Goal: Task Accomplishment & Management: Use online tool/utility

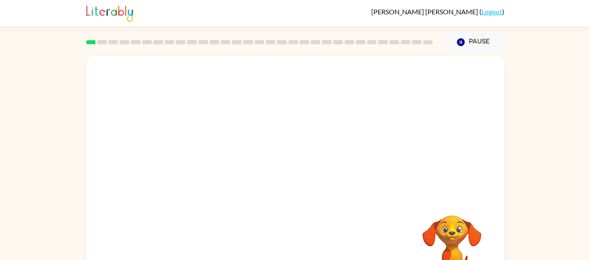
click at [307, 194] on div at bounding box center [295, 127] width 418 height 142
click at [312, 184] on button "button" at bounding box center [295, 180] width 54 height 31
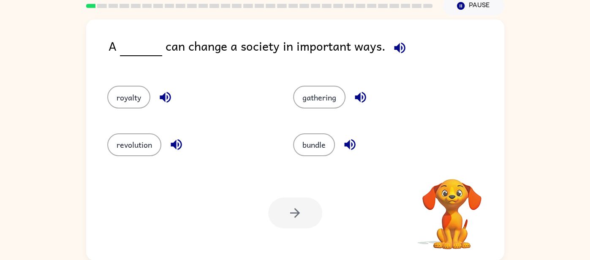
scroll to position [35, 0]
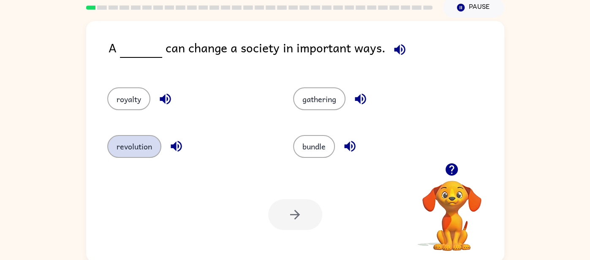
click at [153, 147] on button "revolution" at bounding box center [134, 146] width 54 height 23
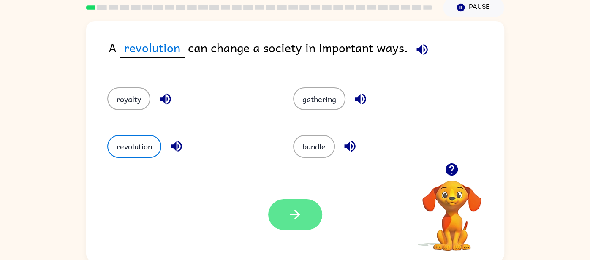
click at [300, 218] on icon "button" at bounding box center [295, 214] width 15 height 15
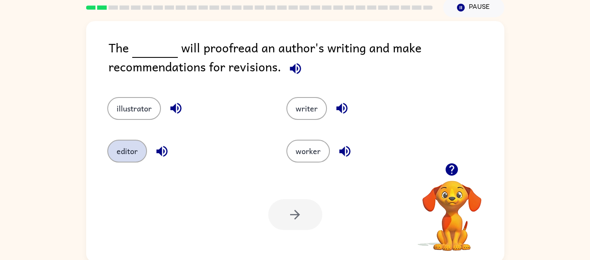
click at [128, 154] on button "editor" at bounding box center [127, 151] width 40 height 23
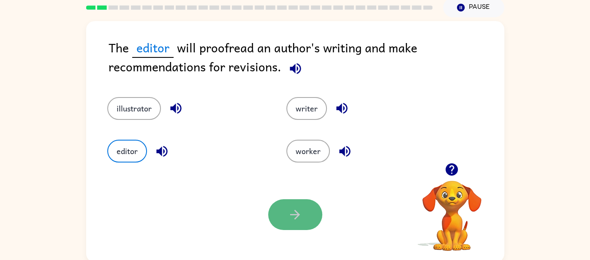
click at [292, 209] on icon "button" at bounding box center [295, 214] width 15 height 15
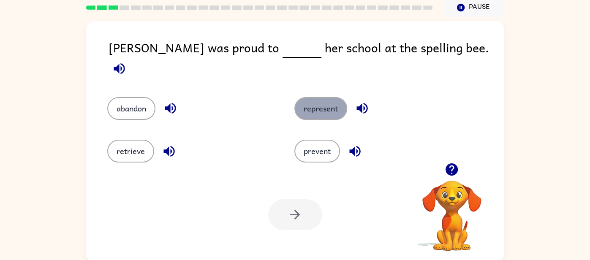
click at [325, 97] on button "represent" at bounding box center [321, 108] width 53 height 23
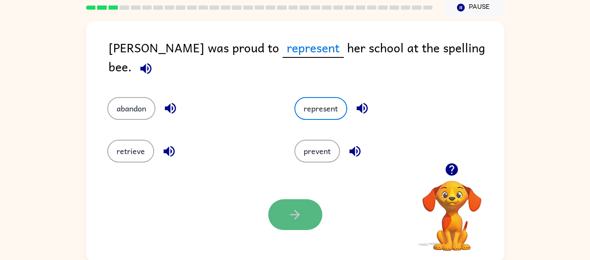
click at [292, 204] on button "button" at bounding box center [295, 214] width 54 height 31
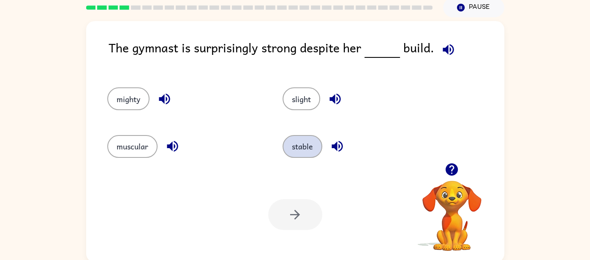
click at [303, 142] on button "stable" at bounding box center [303, 146] width 40 height 23
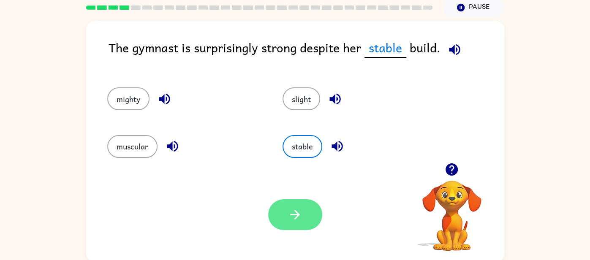
click at [283, 210] on button "button" at bounding box center [295, 214] width 54 height 31
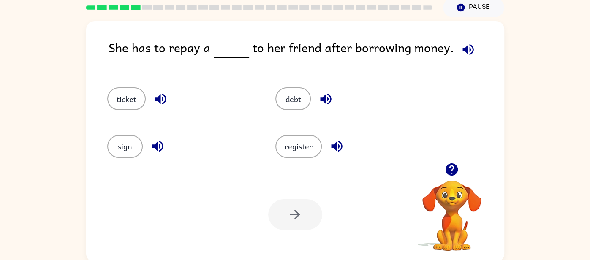
click at [297, 197] on div "Your browser must support playing .mp4 files to use Literably. Please try using…" at bounding box center [295, 214] width 418 height 95
click at [279, 101] on button "debt" at bounding box center [293, 98] width 35 height 23
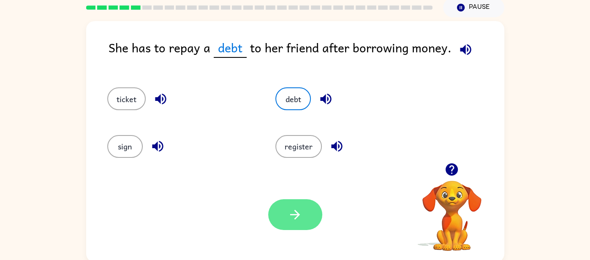
click at [299, 221] on icon "button" at bounding box center [295, 214] width 15 height 15
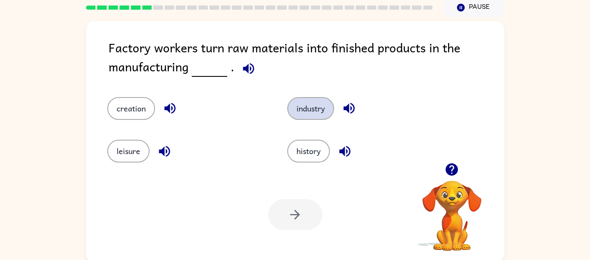
click at [303, 104] on button "industry" at bounding box center [310, 108] width 47 height 23
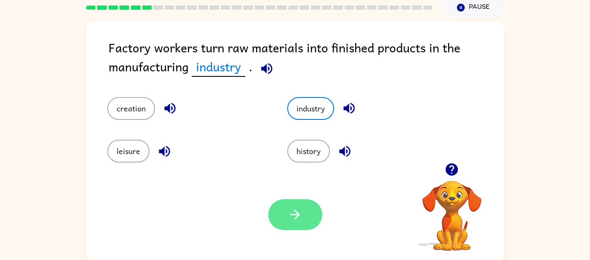
click at [283, 221] on button "button" at bounding box center [295, 214] width 54 height 31
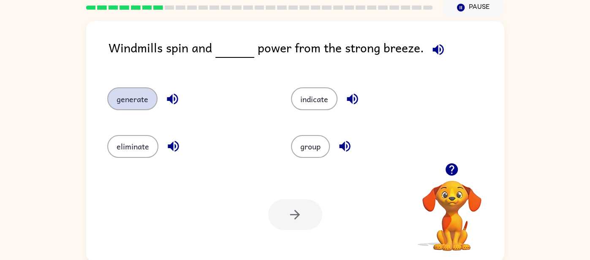
click at [145, 106] on button "generate" at bounding box center [132, 98] width 50 height 23
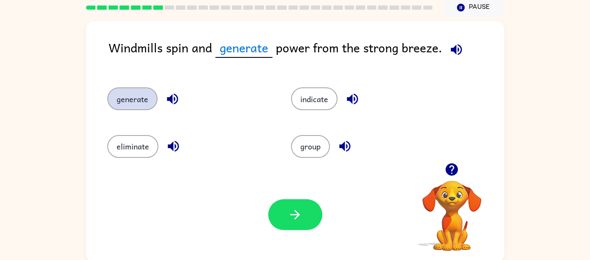
click at [145, 106] on button "generate" at bounding box center [132, 98] width 50 height 23
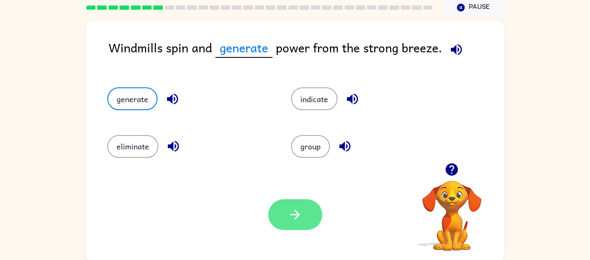
click at [297, 202] on button "button" at bounding box center [295, 214] width 54 height 31
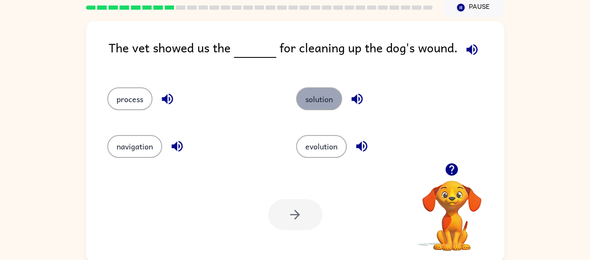
click at [329, 103] on button "solution" at bounding box center [319, 98] width 46 height 23
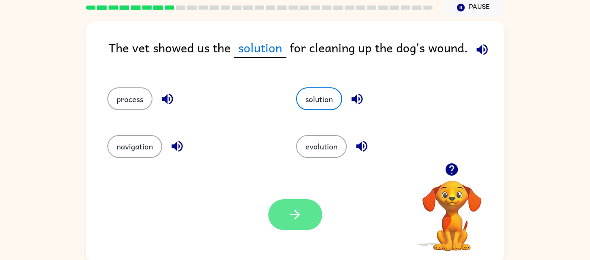
click at [307, 210] on button "button" at bounding box center [295, 214] width 54 height 31
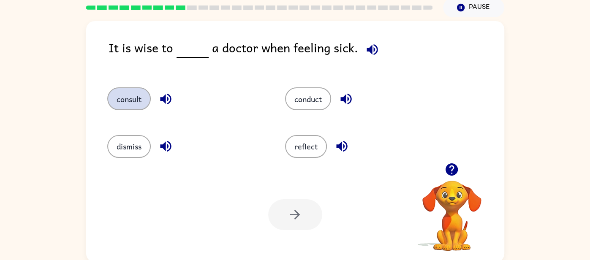
click at [120, 105] on button "consult" at bounding box center [129, 98] width 44 height 23
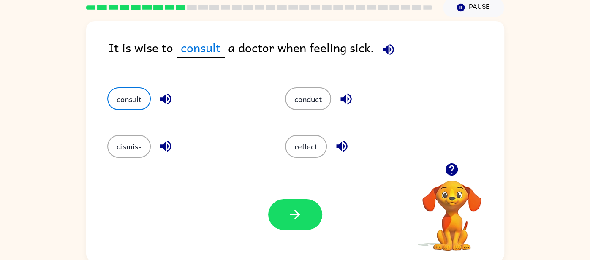
click at [291, 232] on div "Your browser must support playing .mp4 files to use Literably. Please try using…" at bounding box center [295, 214] width 418 height 95
click at [278, 211] on button "button" at bounding box center [295, 214] width 54 height 31
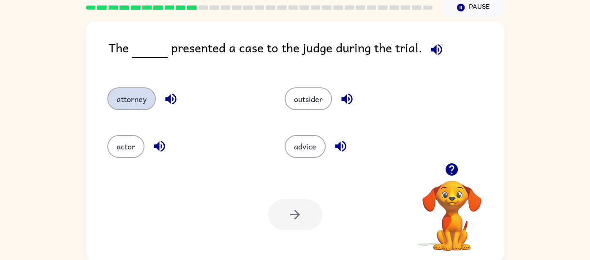
click at [133, 109] on button "attorney" at bounding box center [131, 98] width 49 height 23
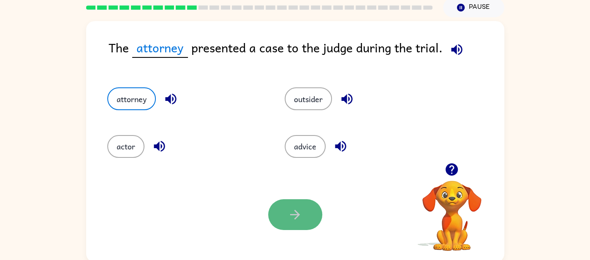
click at [288, 218] on icon "button" at bounding box center [295, 214] width 15 height 15
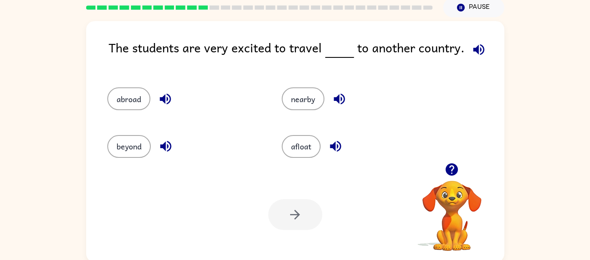
click at [352, 201] on div "Your browser must support playing .mp4 files to use Literably. Please try using…" at bounding box center [295, 214] width 418 height 95
click at [298, 94] on button "nearby" at bounding box center [303, 98] width 43 height 23
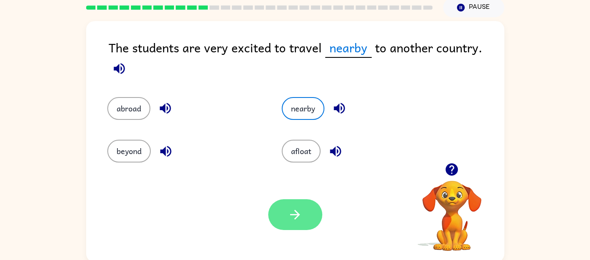
click at [286, 223] on button "button" at bounding box center [295, 214] width 54 height 31
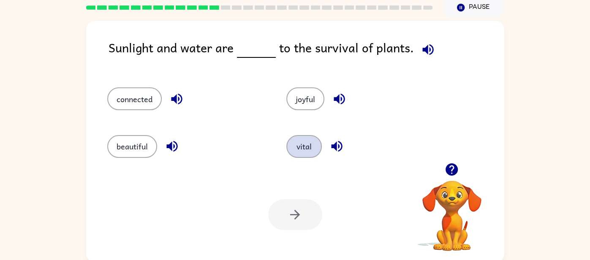
click at [304, 145] on button "vital" at bounding box center [303, 146] width 35 height 23
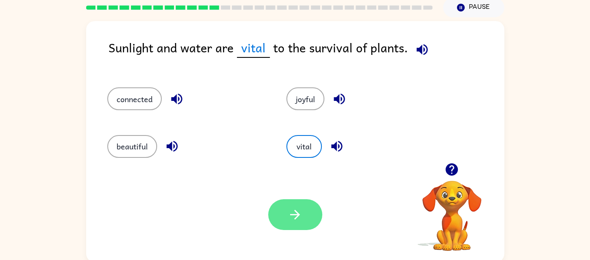
click at [287, 204] on button "button" at bounding box center [295, 214] width 54 height 31
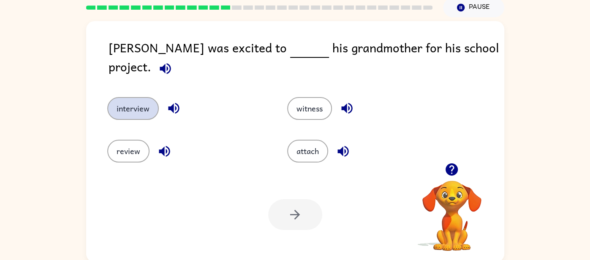
click at [131, 106] on button "interview" at bounding box center [133, 108] width 52 height 23
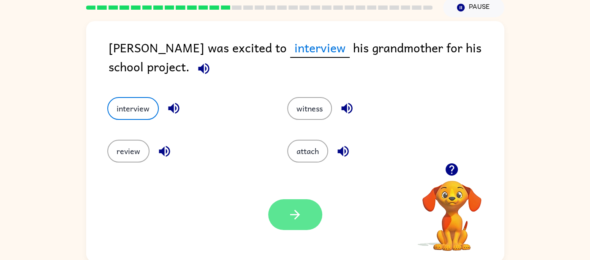
click at [297, 211] on icon "button" at bounding box center [295, 214] width 15 height 15
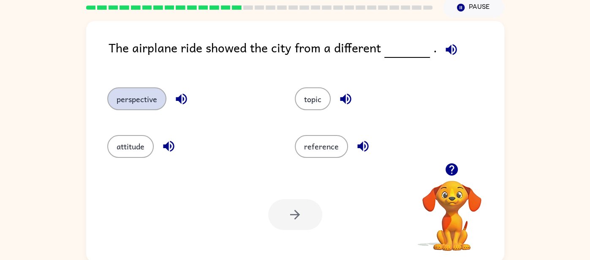
click at [150, 101] on button "perspective" at bounding box center [136, 98] width 59 height 23
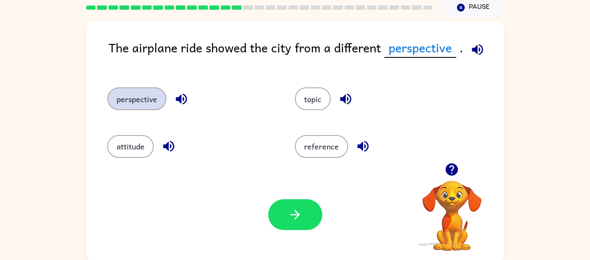
click at [150, 101] on button "perspective" at bounding box center [136, 98] width 59 height 23
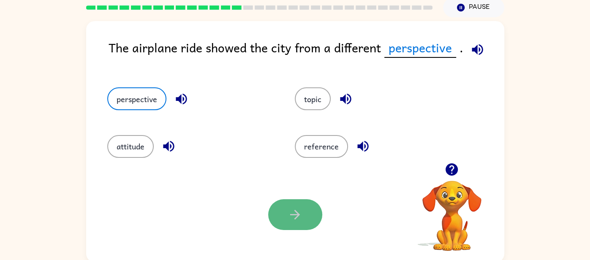
click at [280, 210] on button "button" at bounding box center [295, 214] width 54 height 31
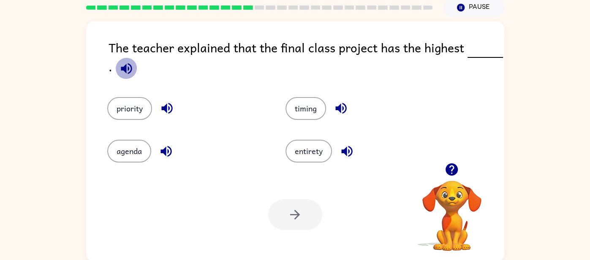
click at [127, 72] on icon "button" at bounding box center [126, 68] width 15 height 15
click at [125, 111] on button "priority" at bounding box center [129, 108] width 45 height 23
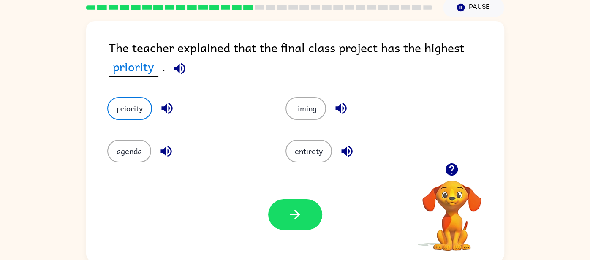
click at [269, 205] on div at bounding box center [295, 214] width 54 height 31
click at [279, 208] on button "button" at bounding box center [295, 214] width 54 height 31
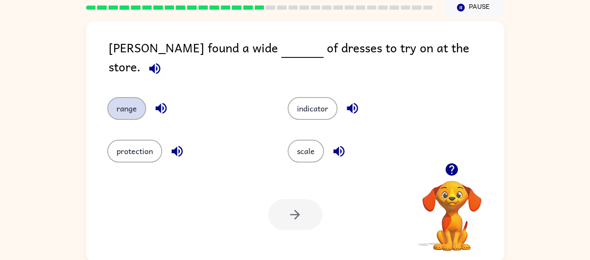
click at [129, 97] on button "range" at bounding box center [126, 108] width 39 height 23
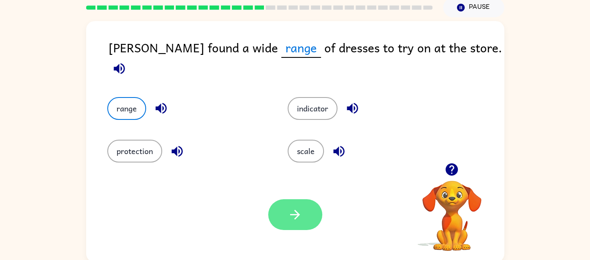
click at [295, 210] on icon "button" at bounding box center [295, 215] width 10 height 10
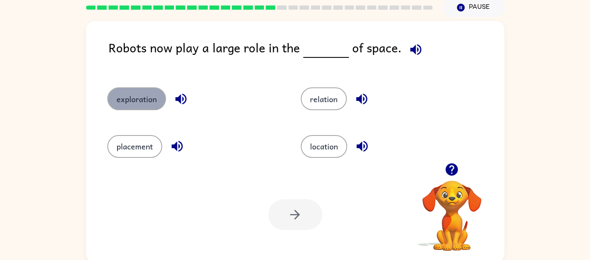
click at [139, 95] on button "exploration" at bounding box center [136, 98] width 59 height 23
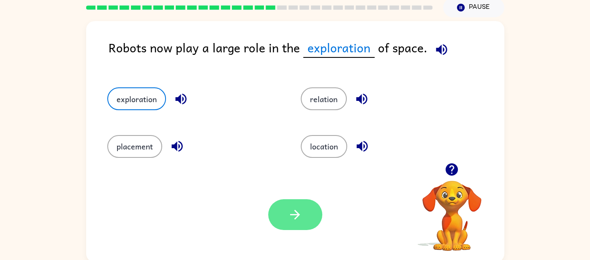
click at [296, 215] on icon "button" at bounding box center [295, 215] width 10 height 10
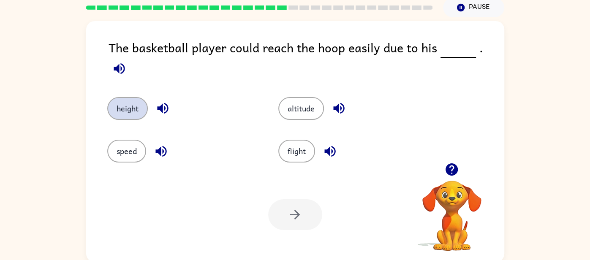
click at [129, 97] on button "height" at bounding box center [127, 108] width 41 height 23
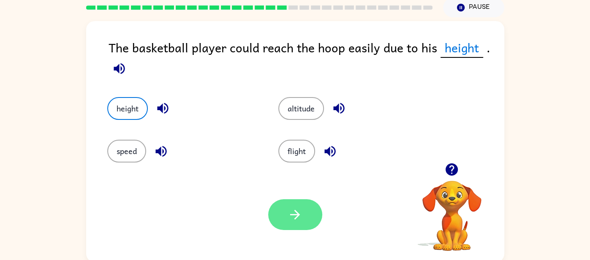
click at [295, 209] on icon "button" at bounding box center [295, 214] width 15 height 15
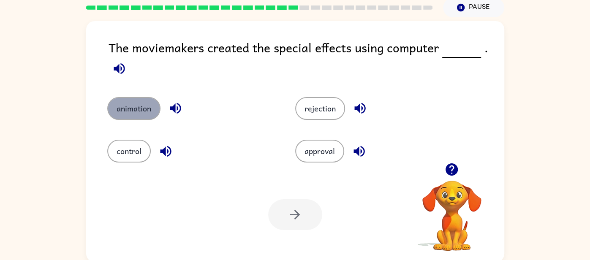
click at [145, 112] on button "animation" at bounding box center [133, 108] width 53 height 23
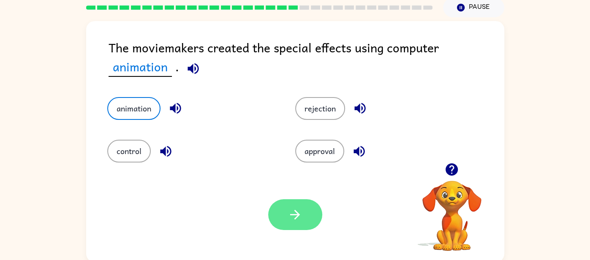
click at [278, 212] on button "button" at bounding box center [295, 214] width 54 height 31
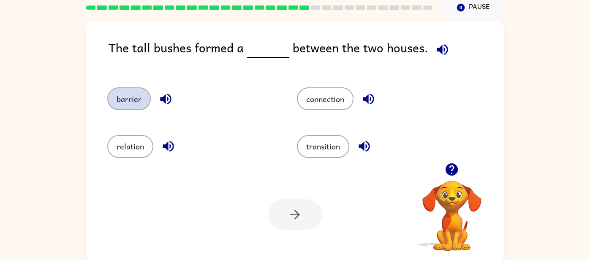
click at [129, 99] on button "barrier" at bounding box center [129, 98] width 44 height 23
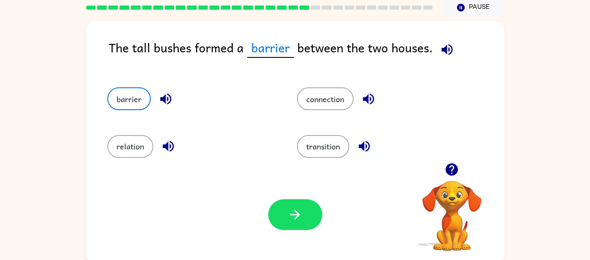
click at [286, 191] on div "Your browser must support playing .mp4 files to use Literably. Please try using…" at bounding box center [295, 214] width 418 height 95
click at [289, 202] on button "button" at bounding box center [295, 214] width 54 height 31
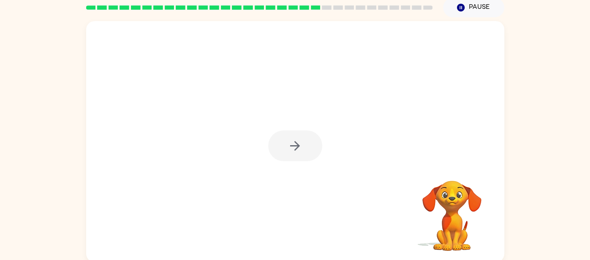
click at [217, 135] on div at bounding box center [295, 141] width 418 height 241
click at [296, 147] on div at bounding box center [295, 146] width 54 height 31
click at [296, 147] on icon "button" at bounding box center [295, 146] width 15 height 15
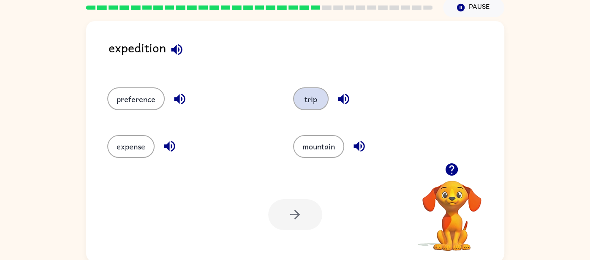
click at [301, 96] on button "trip" at bounding box center [310, 98] width 35 height 23
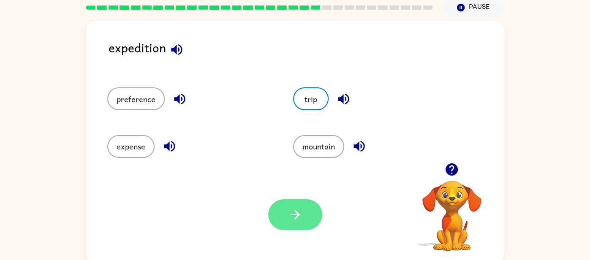
click at [286, 210] on button "button" at bounding box center [295, 214] width 54 height 31
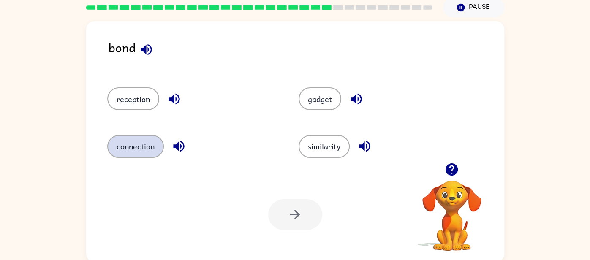
click at [148, 135] on button "connection" at bounding box center [135, 146] width 57 height 23
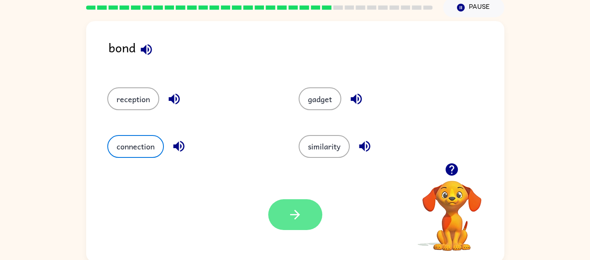
click at [285, 221] on button "button" at bounding box center [295, 214] width 54 height 31
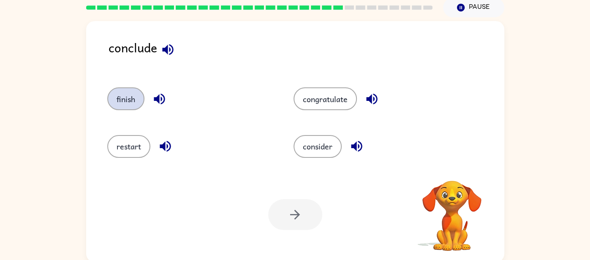
click at [127, 102] on button "finish" at bounding box center [125, 98] width 37 height 23
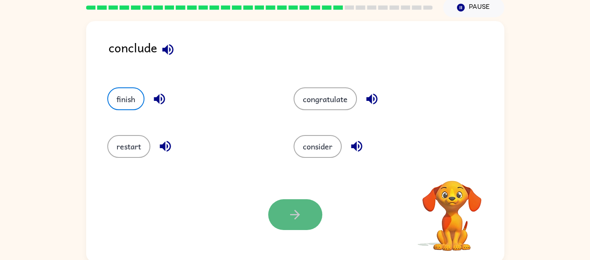
click at [298, 217] on icon "button" at bounding box center [295, 214] width 15 height 15
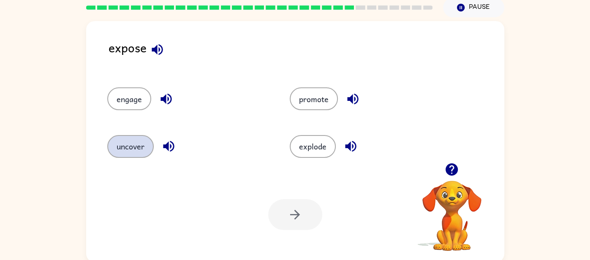
click at [140, 145] on button "uncover" at bounding box center [130, 146] width 46 height 23
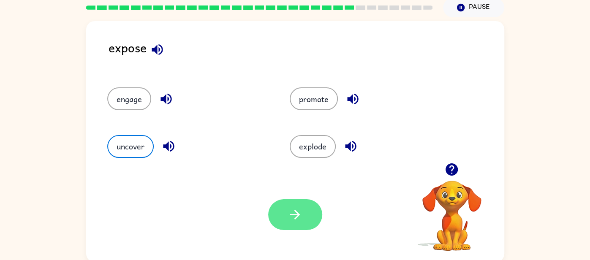
click at [303, 211] on button "button" at bounding box center [295, 214] width 54 height 31
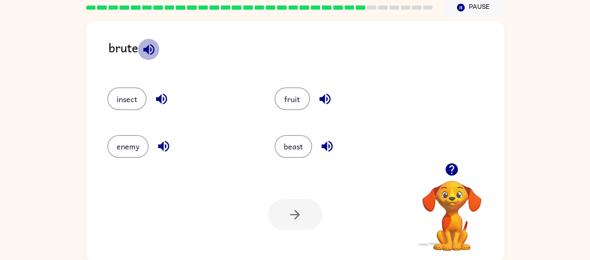
click at [152, 49] on icon "button" at bounding box center [149, 49] width 15 height 15
click at [121, 152] on button "enemy" at bounding box center [127, 146] width 41 height 23
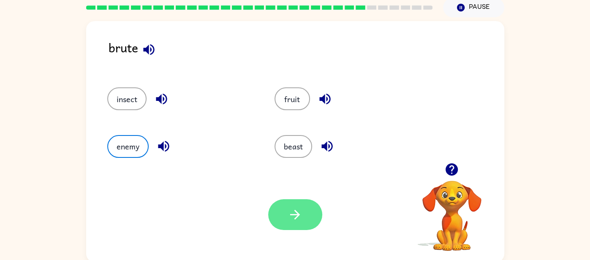
click at [278, 218] on button "button" at bounding box center [295, 214] width 54 height 31
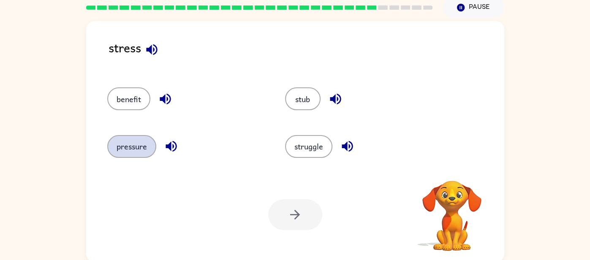
click at [129, 137] on button "pressure" at bounding box center [131, 146] width 49 height 23
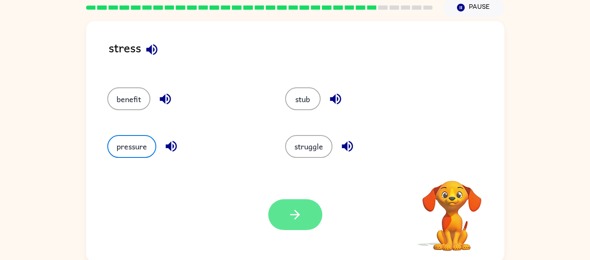
click at [291, 213] on icon "button" at bounding box center [295, 214] width 15 height 15
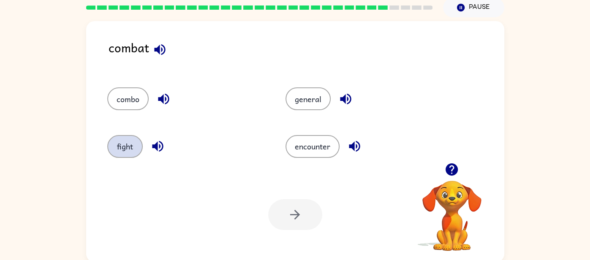
click at [119, 150] on button "fight" at bounding box center [124, 146] width 35 height 23
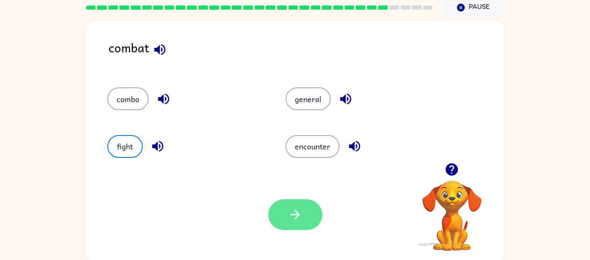
click at [290, 215] on icon "button" at bounding box center [295, 214] width 15 height 15
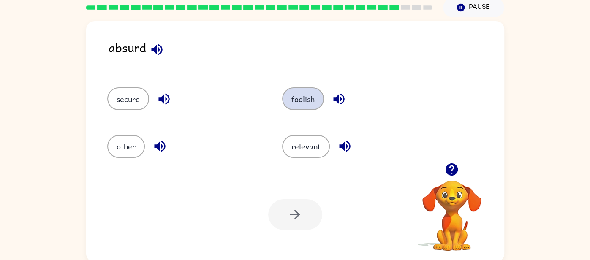
click at [295, 100] on button "foolish" at bounding box center [303, 98] width 42 height 23
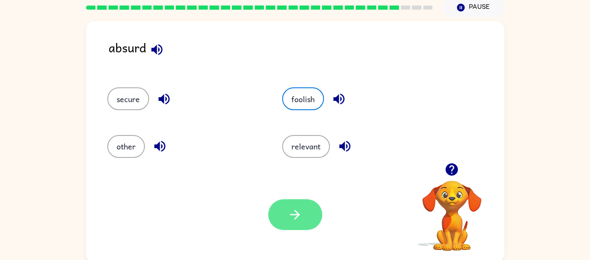
click at [287, 218] on button "button" at bounding box center [295, 214] width 54 height 31
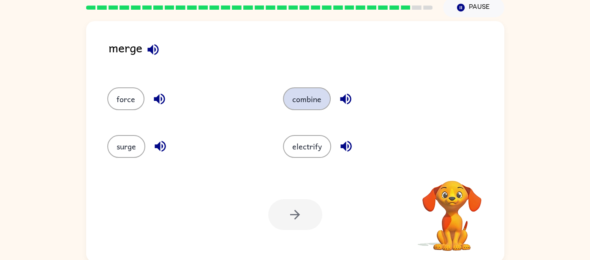
click at [295, 98] on button "combine" at bounding box center [307, 98] width 48 height 23
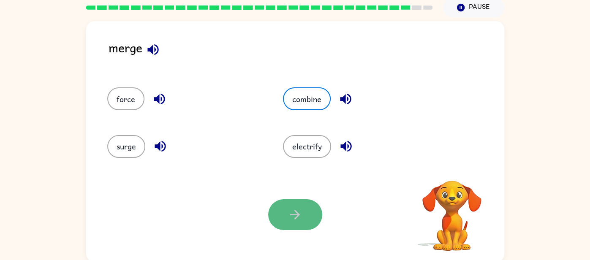
click at [284, 214] on button "button" at bounding box center [295, 214] width 54 height 31
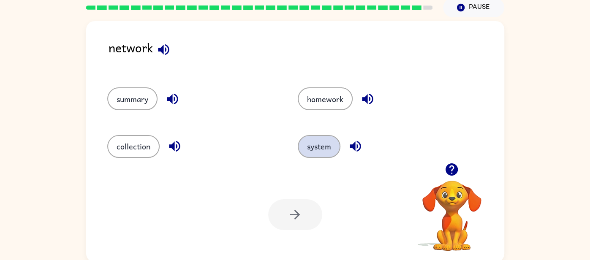
click at [311, 143] on button "system" at bounding box center [319, 146] width 43 height 23
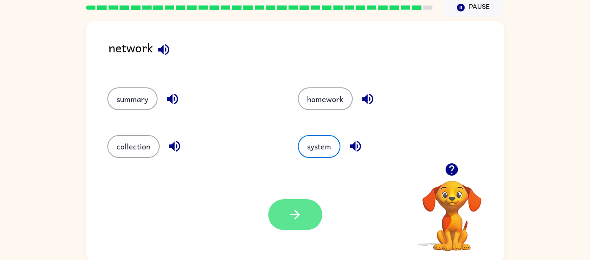
click at [283, 215] on button "button" at bounding box center [295, 214] width 54 height 31
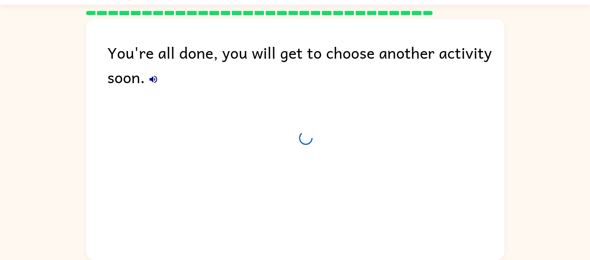
scroll to position [21, 0]
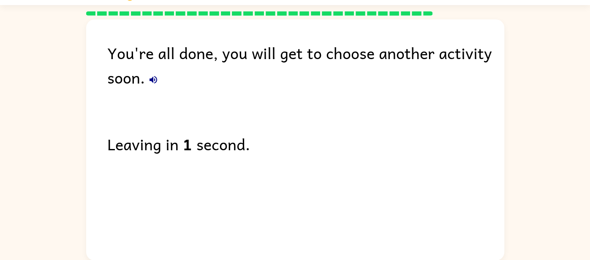
click at [289, 224] on div "You're all done, you will get to choose another activity soon. Leaving in 1 sec…" at bounding box center [295, 137] width 418 height 237
